Goal: Task Accomplishment & Management: Manage account settings

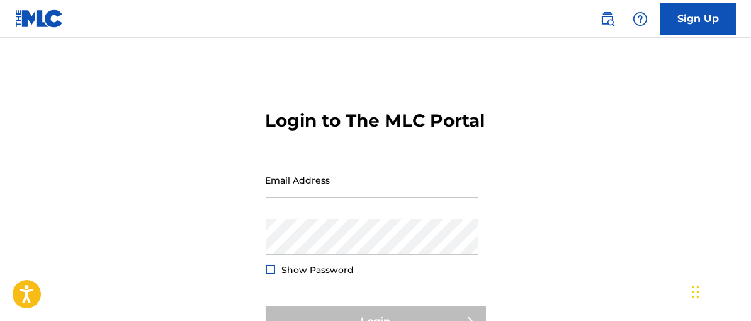
type input "[EMAIL_ADDRESS][DOMAIN_NAME]"
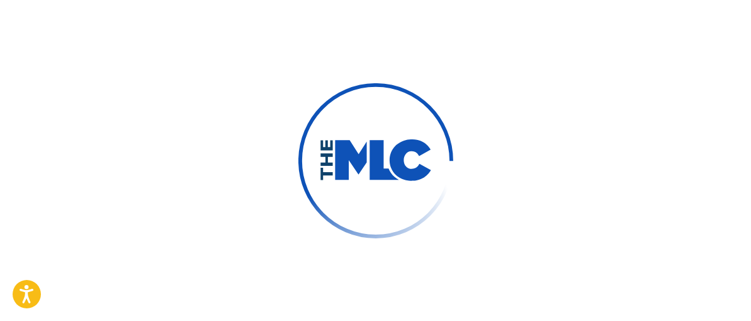
scroll to position [164, 0]
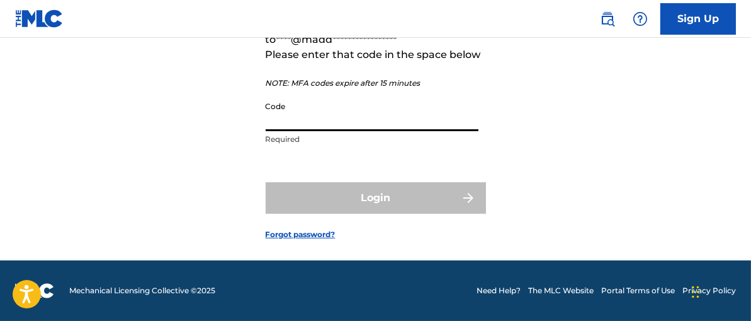
click at [318, 113] on input "Code" at bounding box center [372, 113] width 213 height 36
paste input "740219"
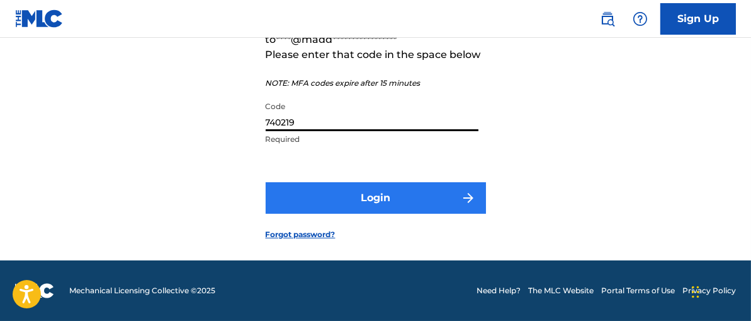
type input "740219"
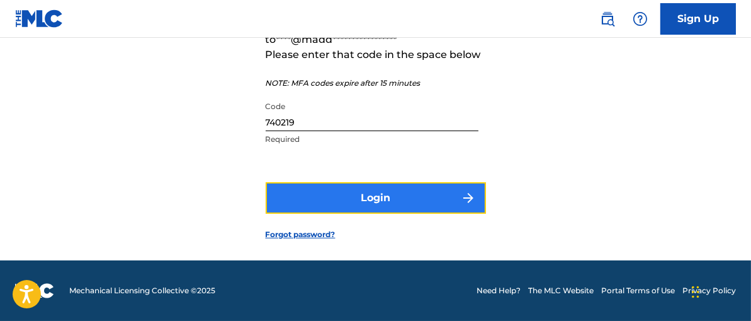
click at [378, 198] on button "Login" at bounding box center [376, 197] width 220 height 31
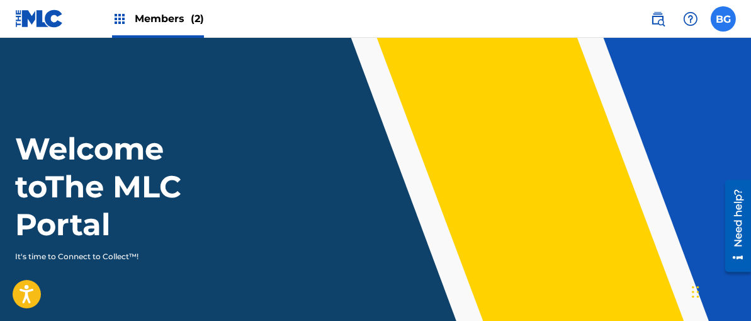
click at [728, 18] on label at bounding box center [723, 18] width 25 height 25
click at [724, 19] on input "BG [PERSON_NAME] [EMAIL_ADDRESS][DOMAIN_NAME] Notification Preferences Profile …" at bounding box center [724, 19] width 0 height 0
click at [160, 18] on span "Members (2)" at bounding box center [169, 18] width 69 height 14
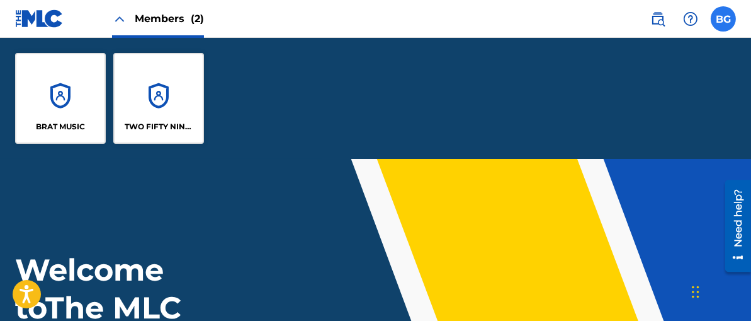
click at [729, 21] on label at bounding box center [723, 18] width 25 height 25
click at [724, 19] on input "BG [PERSON_NAME] [EMAIL_ADDRESS][DOMAIN_NAME] Notification Preferences Profile …" at bounding box center [724, 19] width 0 height 0
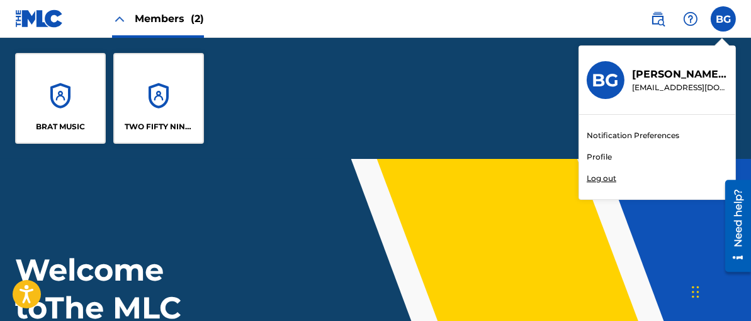
click at [606, 157] on link "Profile" at bounding box center [599, 156] width 25 height 11
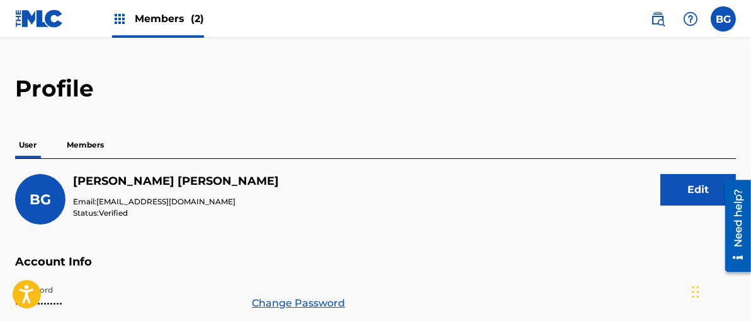
scroll to position [23, 0]
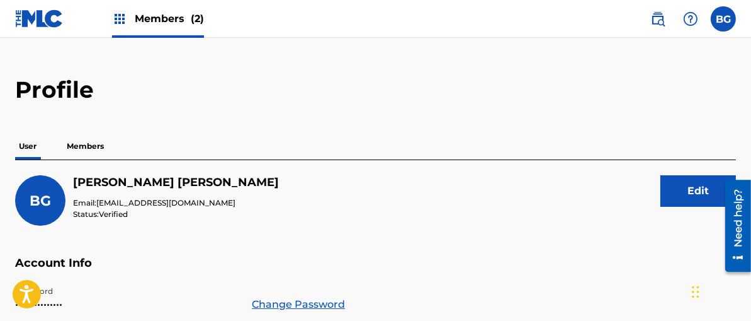
click at [90, 147] on p "Members" at bounding box center [85, 146] width 45 height 26
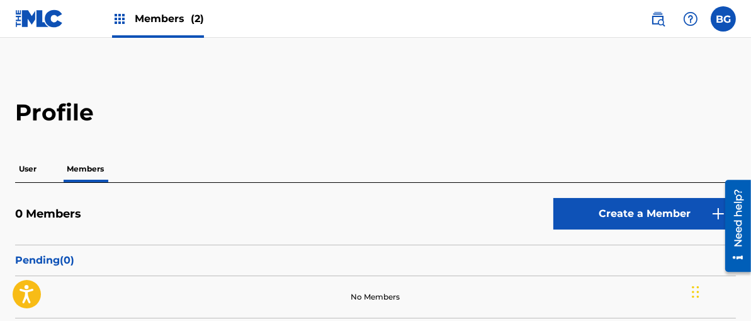
click at [161, 9] on div "Members (2)" at bounding box center [158, 18] width 92 height 37
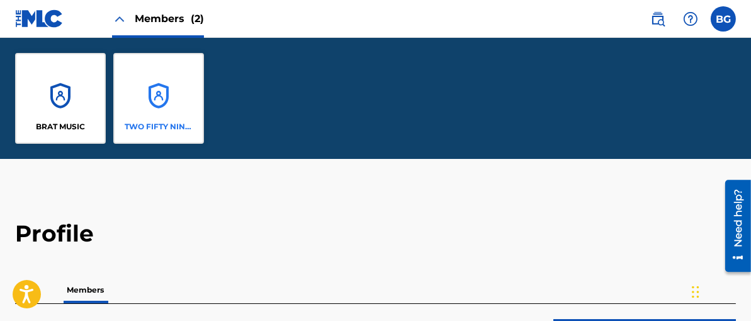
click at [153, 112] on div "TWO FIFTY NINE MUSIC" at bounding box center [158, 98] width 91 height 91
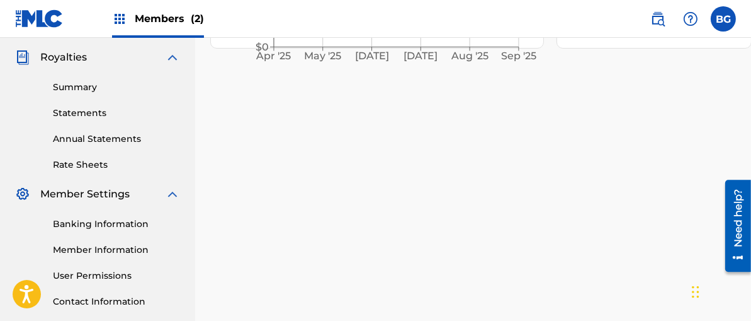
scroll to position [378, 0]
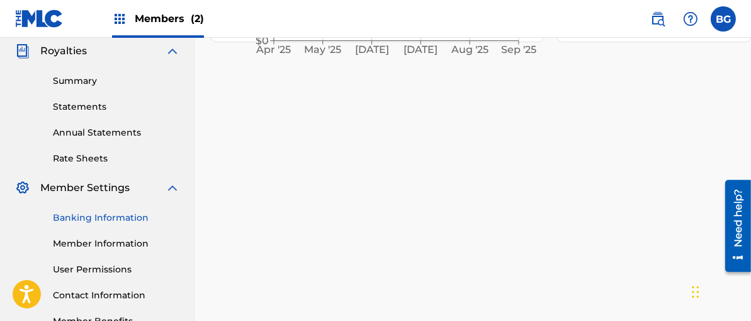
click at [115, 213] on link "Banking Information" at bounding box center [116, 217] width 127 height 13
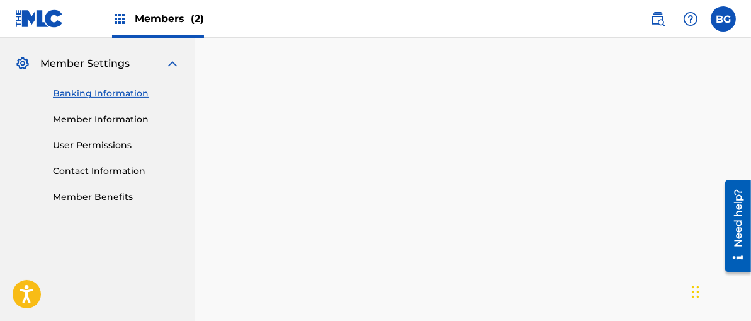
scroll to position [460, 0]
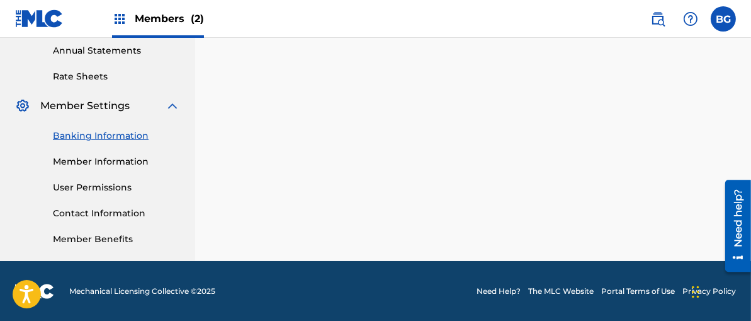
click at [183, 9] on div "Members (2)" at bounding box center [158, 18] width 92 height 37
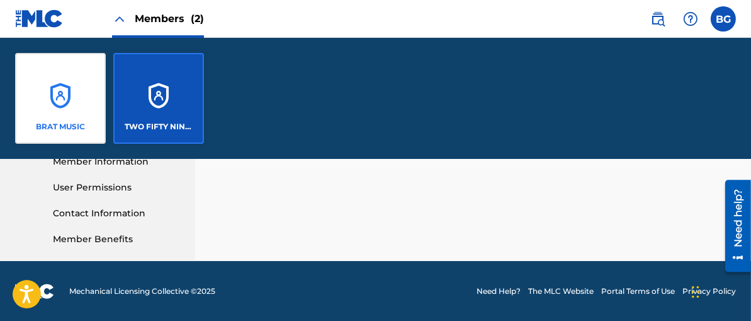
click at [76, 95] on div "BRAT MUSIC" at bounding box center [60, 98] width 91 height 91
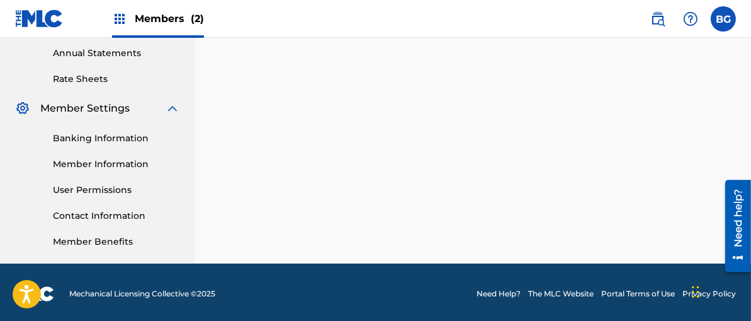
scroll to position [460, 0]
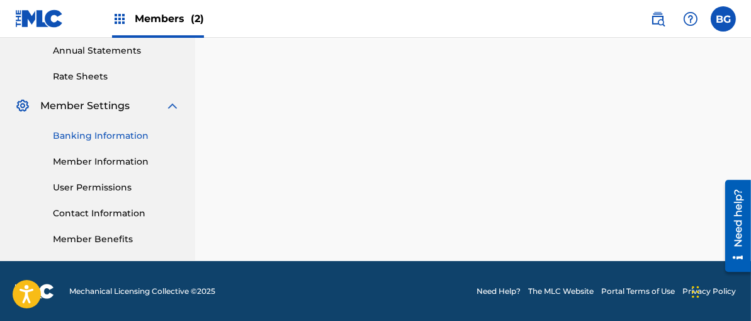
click at [107, 135] on link "Banking Information" at bounding box center [116, 135] width 127 height 13
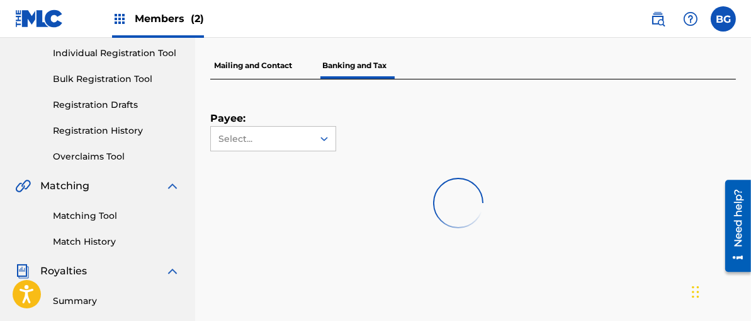
scroll to position [168, 0]
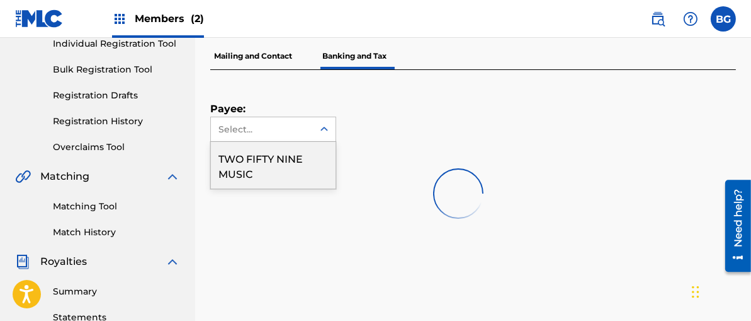
click at [314, 126] on div at bounding box center [324, 129] width 23 height 23
click at [275, 167] on div at bounding box center [458, 193] width 496 height 81
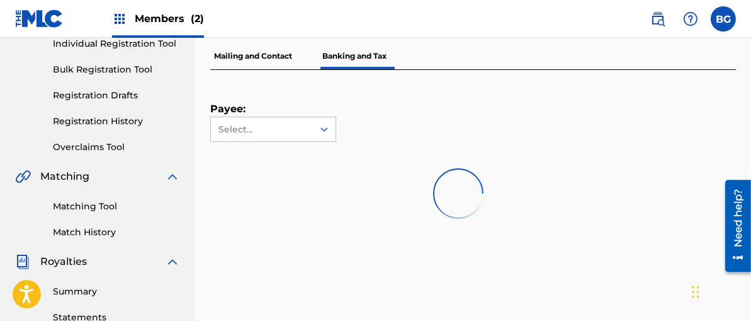
click at [151, 20] on span "Members (2)" at bounding box center [169, 18] width 69 height 14
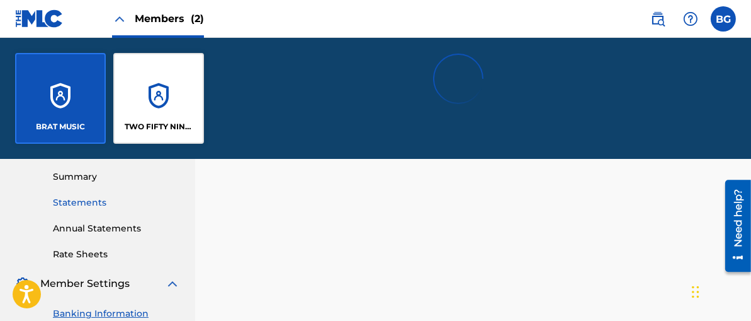
scroll to position [457, 0]
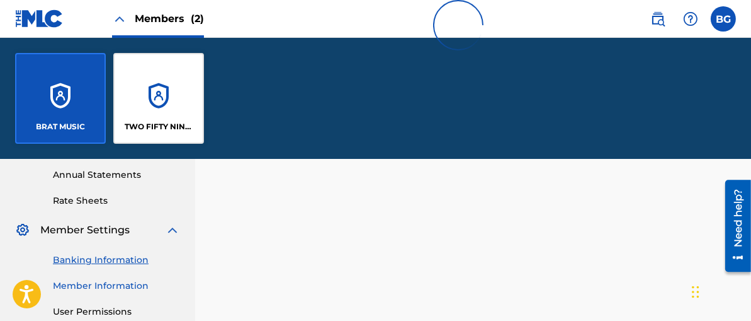
click at [103, 283] on link "Member Information" at bounding box center [116, 285] width 127 height 13
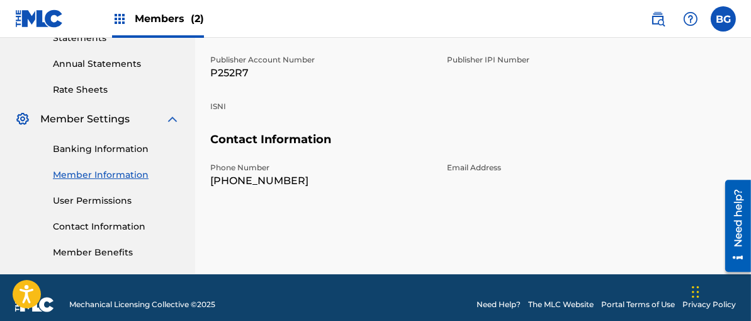
scroll to position [460, 0]
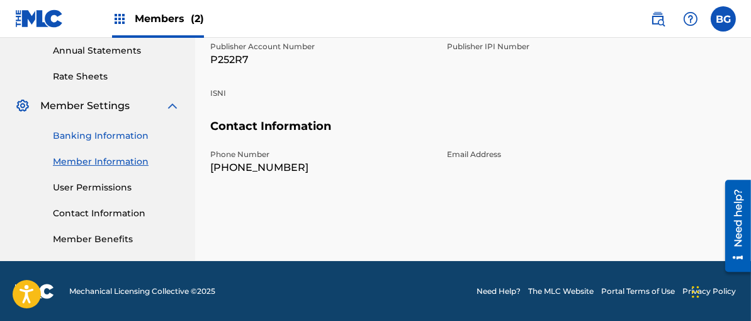
click at [115, 133] on link "Banking Information" at bounding box center [116, 135] width 127 height 13
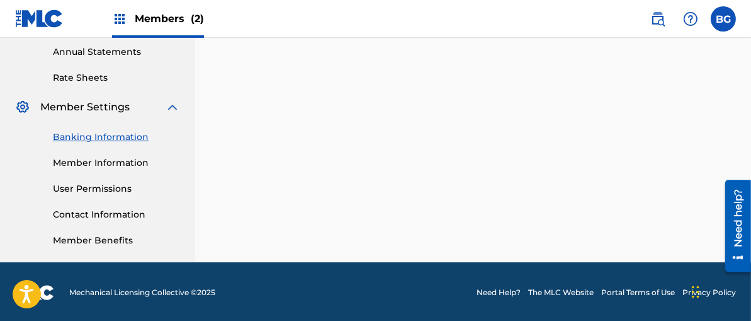
scroll to position [460, 0]
